Goal: Task Accomplishment & Management: Complete application form

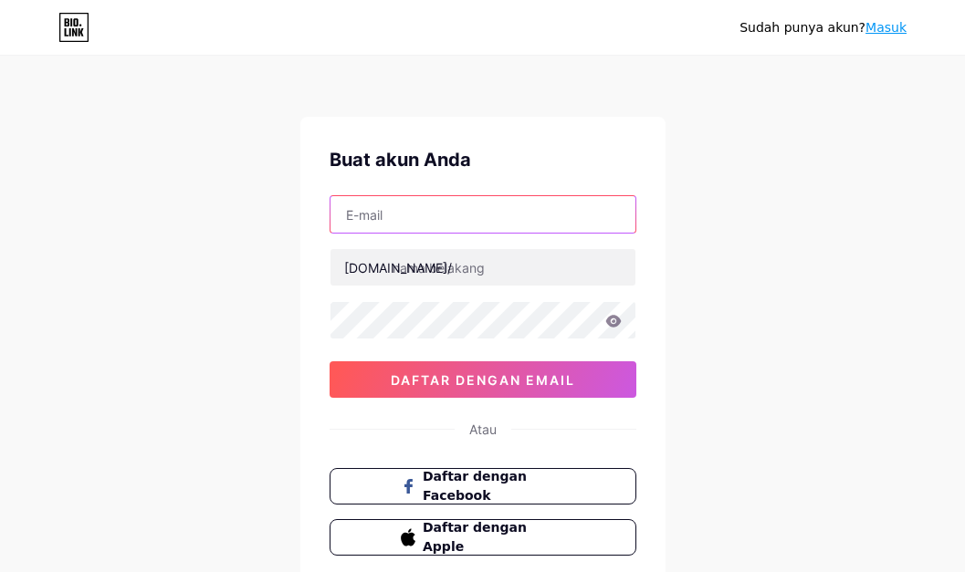
click at [371, 218] on input "text" at bounding box center [483, 214] width 305 height 37
paste input "[EMAIL_ADDRESS][DOMAIN_NAME]"
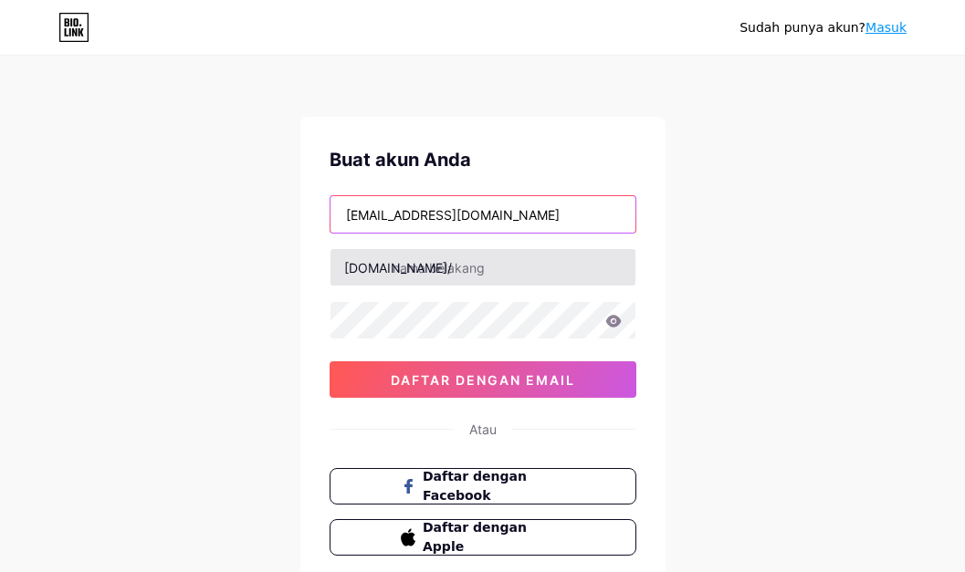
type input "[EMAIL_ADDRESS][DOMAIN_NAME]"
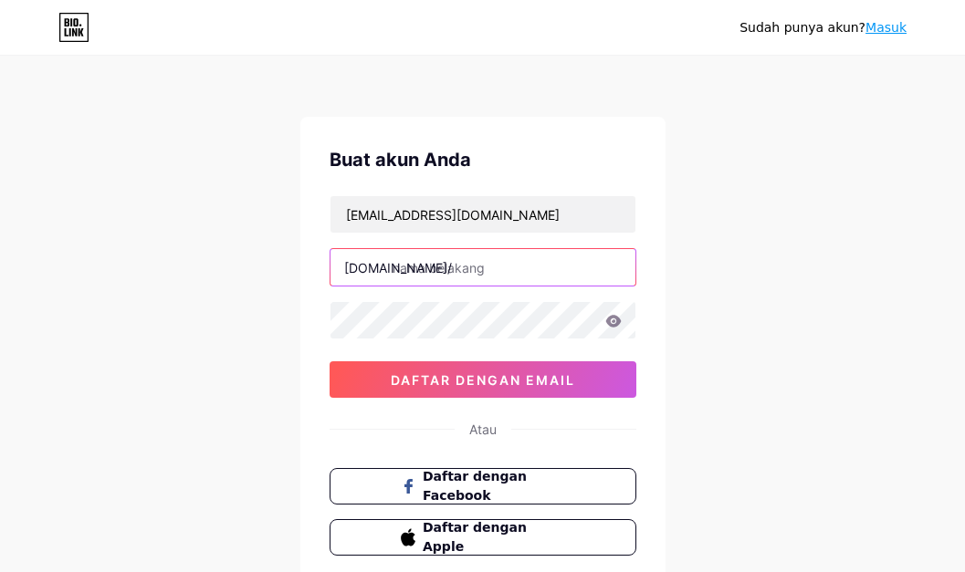
click at [404, 270] on input "text" at bounding box center [483, 267] width 305 height 37
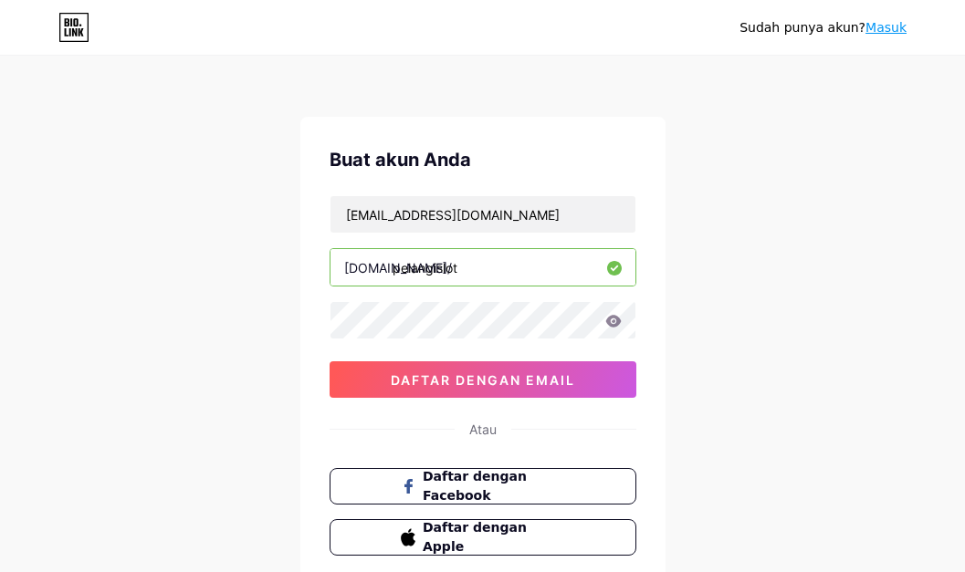
type input "pelangislot"
click at [614, 326] on icon at bounding box center [613, 321] width 16 height 12
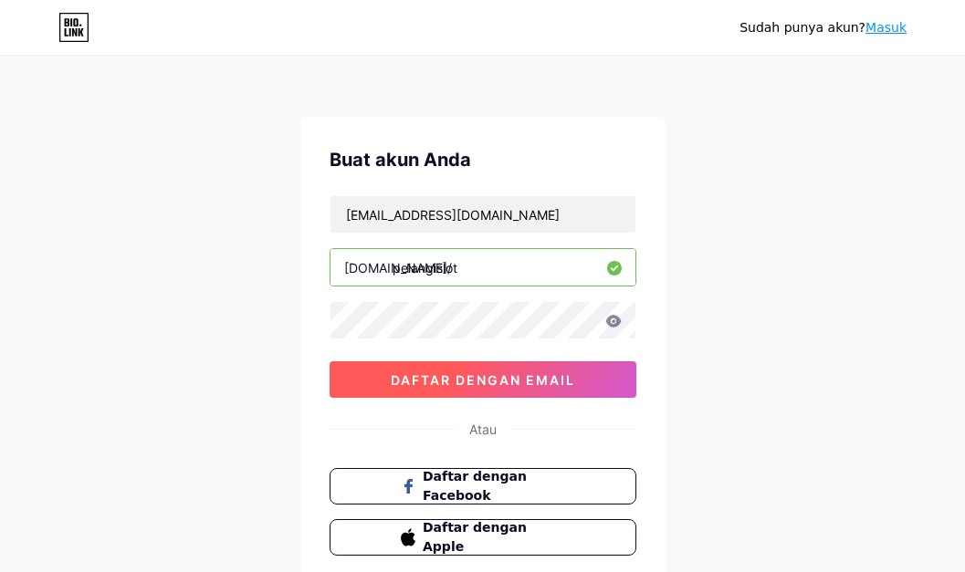
click at [468, 379] on font "daftar dengan email" at bounding box center [483, 380] width 184 height 16
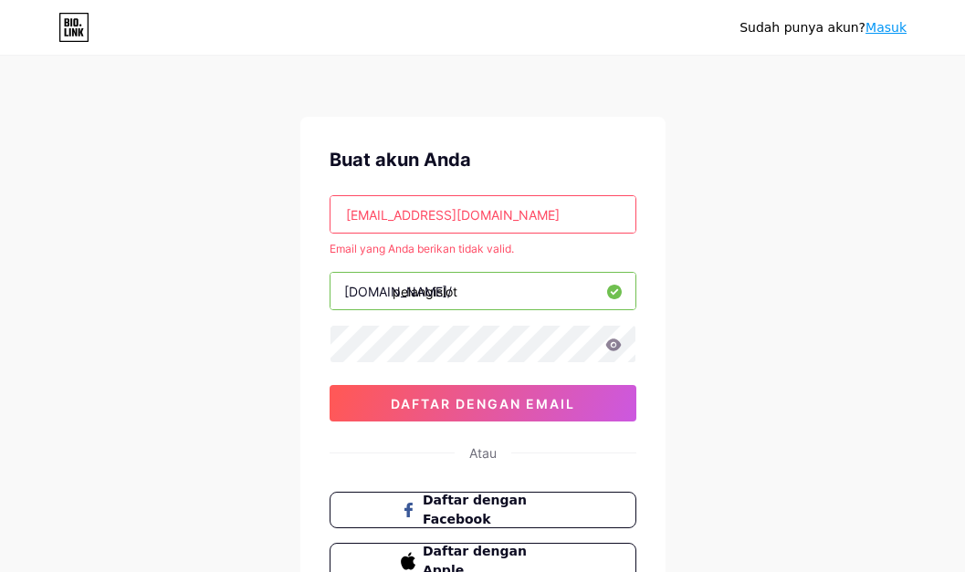
click at [403, 212] on input "[EMAIL_ADDRESS][DOMAIN_NAME]" at bounding box center [483, 214] width 305 height 37
paste input "javili4137@ncien"
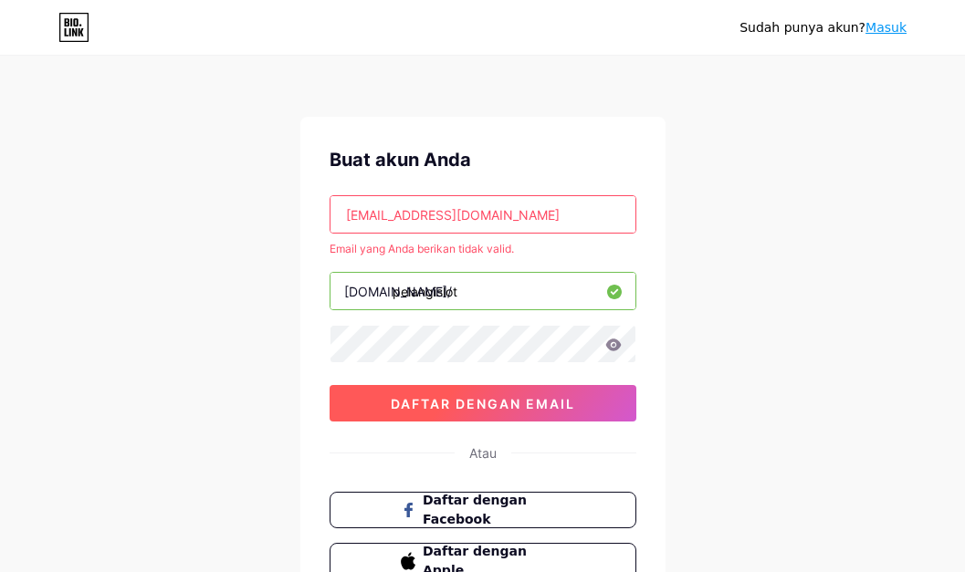
type input "[EMAIL_ADDRESS][DOMAIN_NAME]"
click at [480, 400] on font "daftar dengan email" at bounding box center [483, 404] width 184 height 16
